Goal: Transaction & Acquisition: Book appointment/travel/reservation

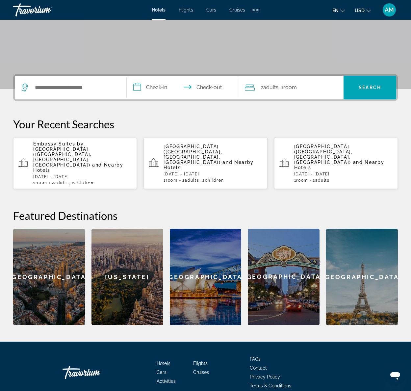
scroll to position [107, 0]
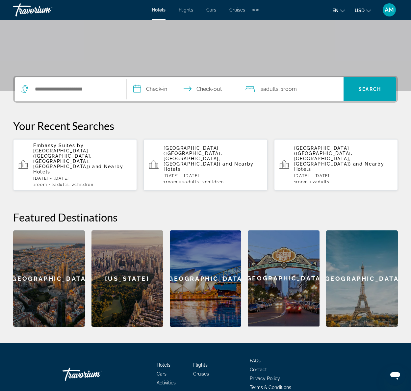
click at [312, 152] on span "[GEOGRAPHIC_DATA] ([GEOGRAPHIC_DATA], [GEOGRAPHIC_DATA], [GEOGRAPHIC_DATA])" at bounding box center [323, 155] width 59 height 21
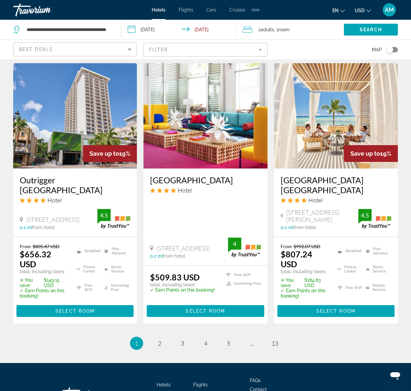
scroll to position [822, 0]
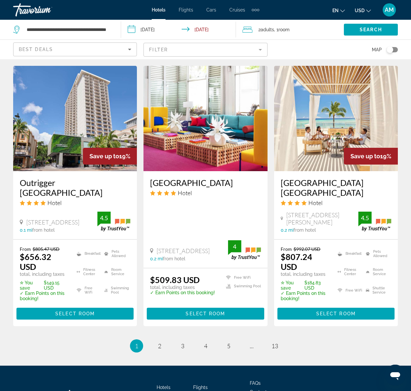
click at [89, 116] on img "Main content" at bounding box center [75, 118] width 124 height 105
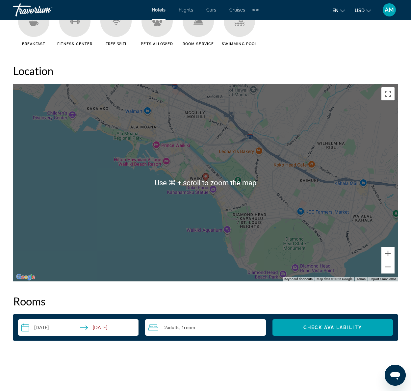
scroll to position [694, 0]
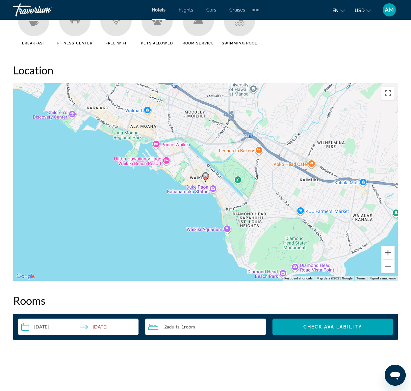
click at [387, 255] on button "Zoom in" at bounding box center [387, 252] width 13 height 13
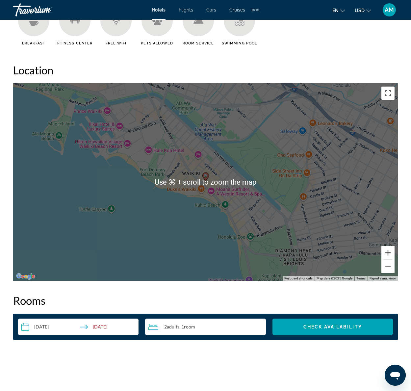
scroll to position [695, 0]
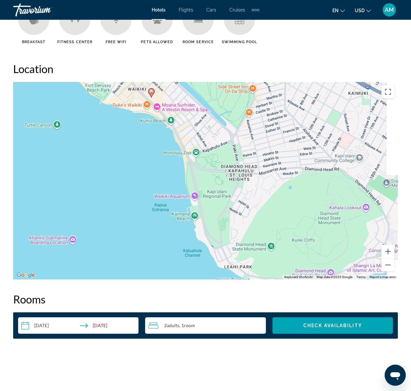
drag, startPoint x: 304, startPoint y: 223, endPoint x: 250, endPoint y: 139, distance: 100.4
click at [250, 139] on div "To activate drag with keyboard, press Alt + Enter. Once in keyboard drag state,…" at bounding box center [205, 180] width 385 height 197
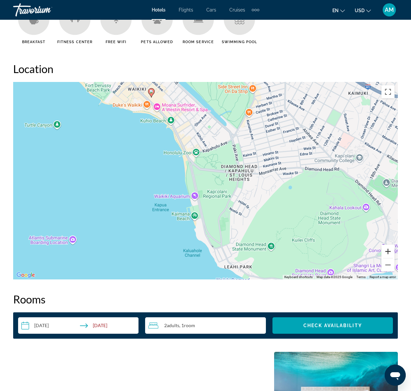
click at [389, 250] on button "Zoom in" at bounding box center [387, 251] width 13 height 13
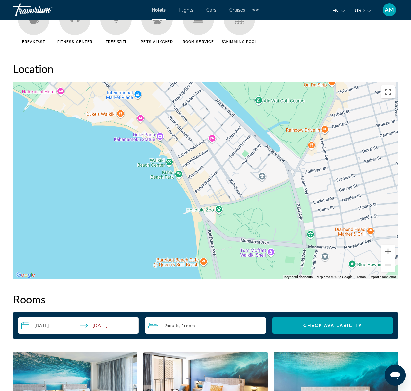
drag, startPoint x: 337, startPoint y: 245, endPoint x: 363, endPoint y: 309, distance: 68.6
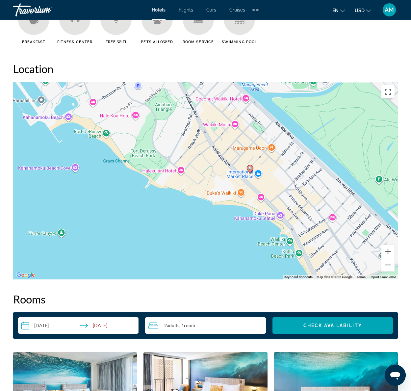
drag, startPoint x: 231, startPoint y: 206, endPoint x: 353, endPoint y: 291, distance: 148.1
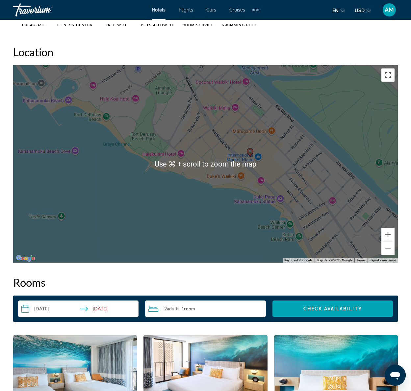
scroll to position [711, 0]
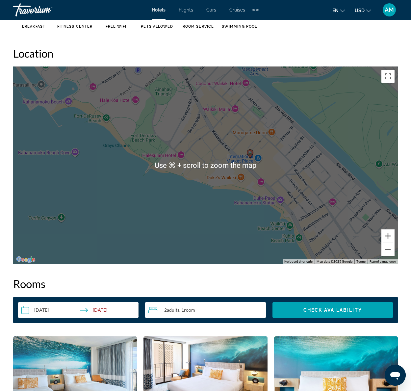
click at [387, 237] on button "Zoom in" at bounding box center [387, 235] width 13 height 13
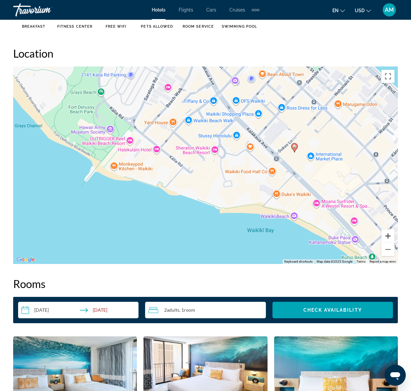
click at [387, 237] on button "Zoom in" at bounding box center [387, 235] width 13 height 13
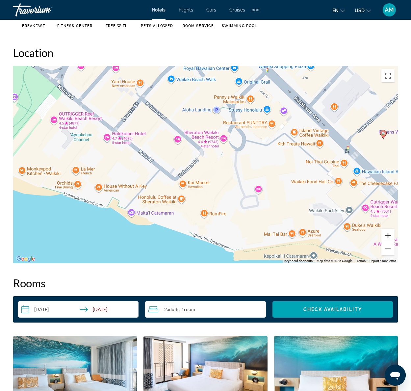
scroll to position [714, 0]
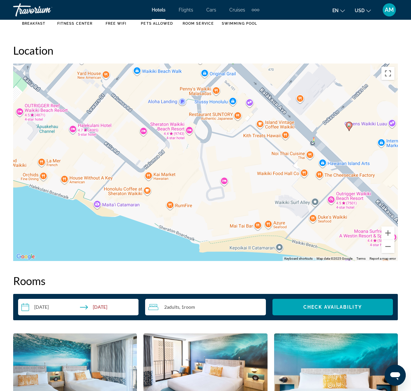
drag, startPoint x: 243, startPoint y: 177, endPoint x: 209, endPoint y: 171, distance: 34.7
click at [209, 171] on div "To activate drag with keyboard, press Alt + Enter. Once in keyboard drag state,…" at bounding box center [205, 162] width 385 height 197
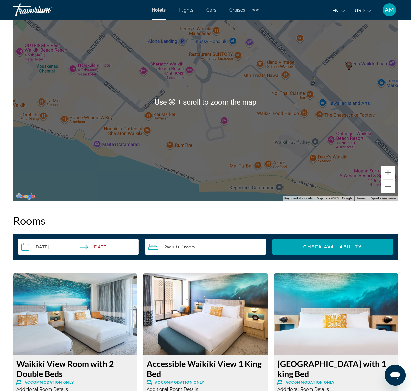
scroll to position [778, 0]
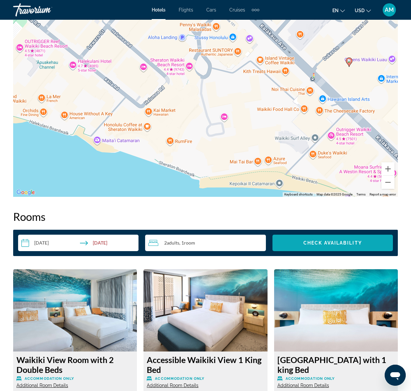
click at [325, 244] on span "Check Availability" at bounding box center [332, 242] width 59 height 5
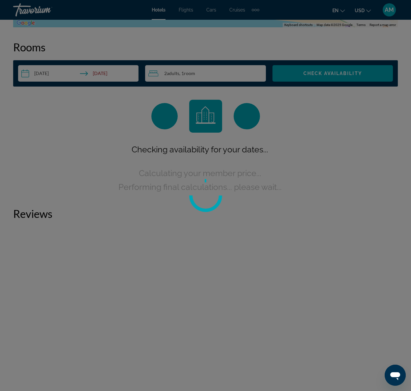
scroll to position [948, 0]
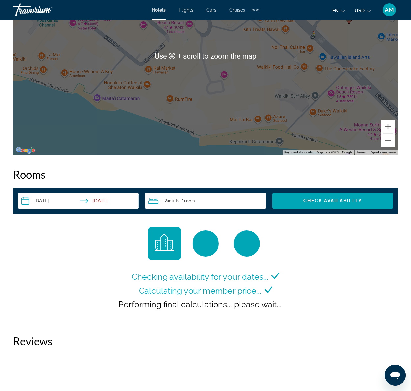
scroll to position [820, 0]
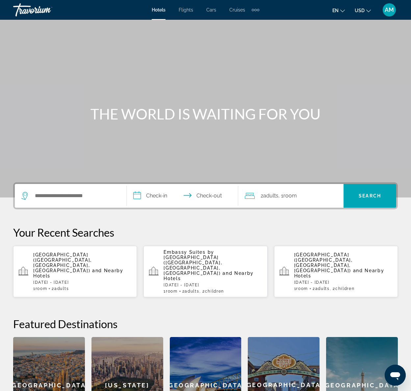
click at [112, 280] on p "[DATE] - [DATE]" at bounding box center [82, 282] width 98 height 5
